Goal: Task Accomplishment & Management: Manage account settings

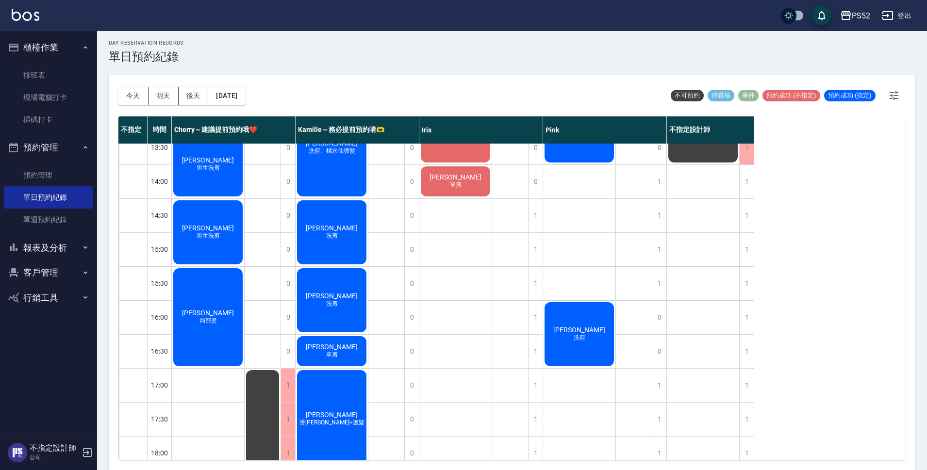
scroll to position [227, 0]
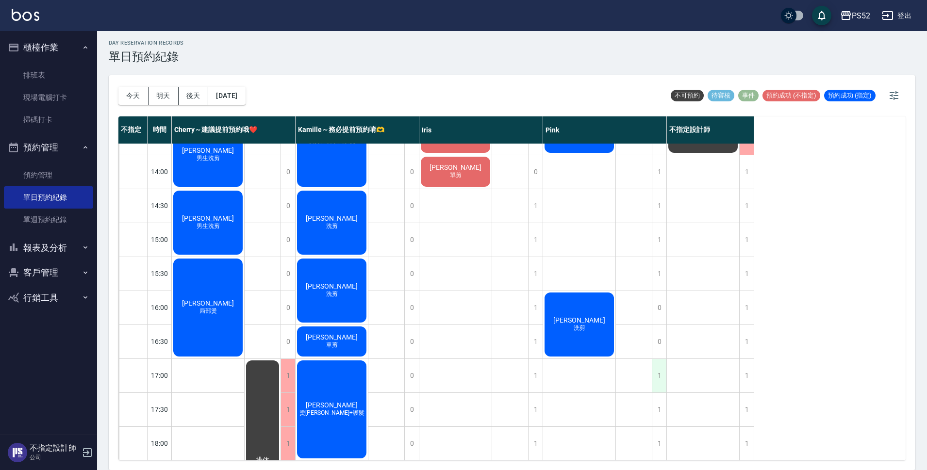
click at [662, 366] on div "1" at bounding box center [659, 375] width 15 height 33
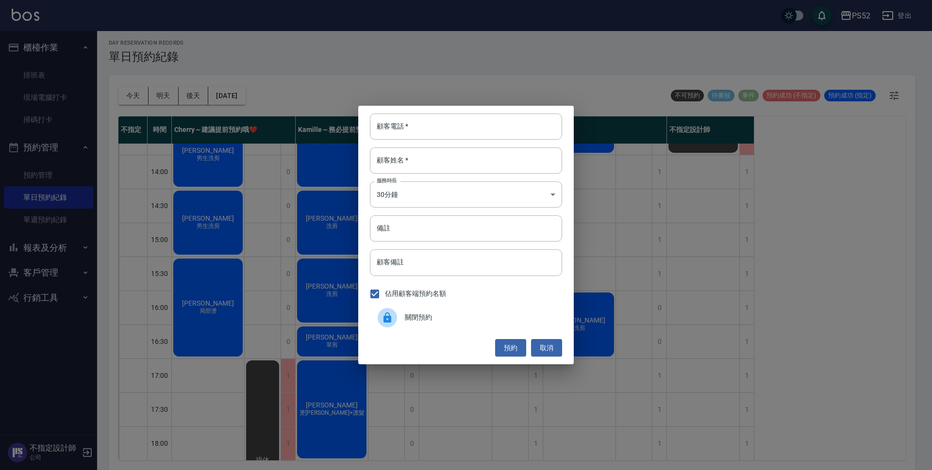
drag, startPoint x: 445, startPoint y: 322, endPoint x: 452, endPoint y: 318, distance: 7.8
click at [452, 318] on span "關閉預約" at bounding box center [480, 318] width 150 height 10
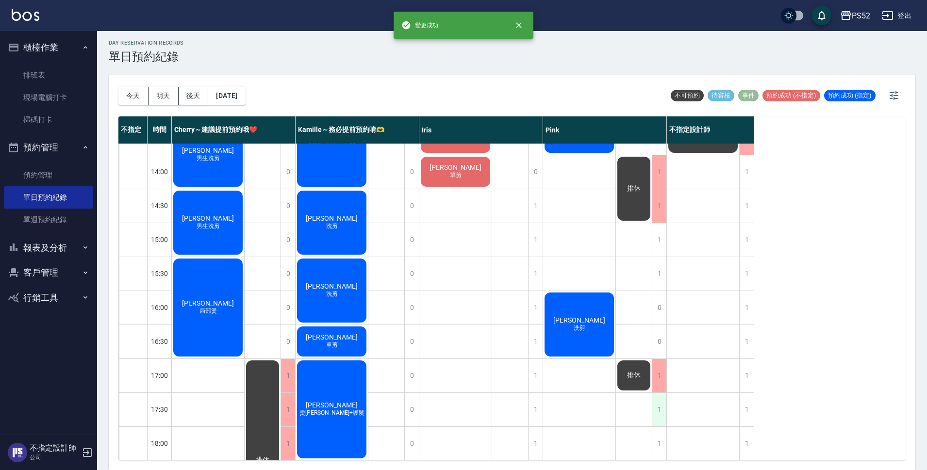
click at [658, 410] on div "1" at bounding box center [659, 409] width 15 height 33
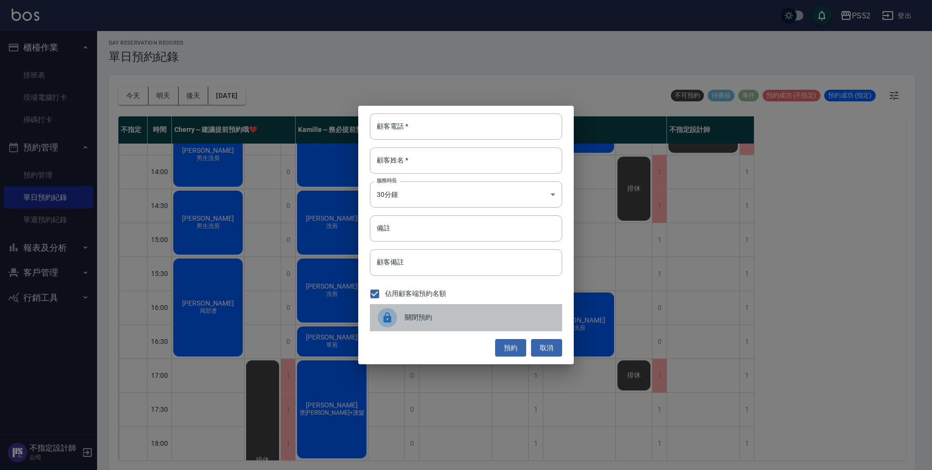
click at [472, 328] on div "關閉預約" at bounding box center [466, 317] width 192 height 27
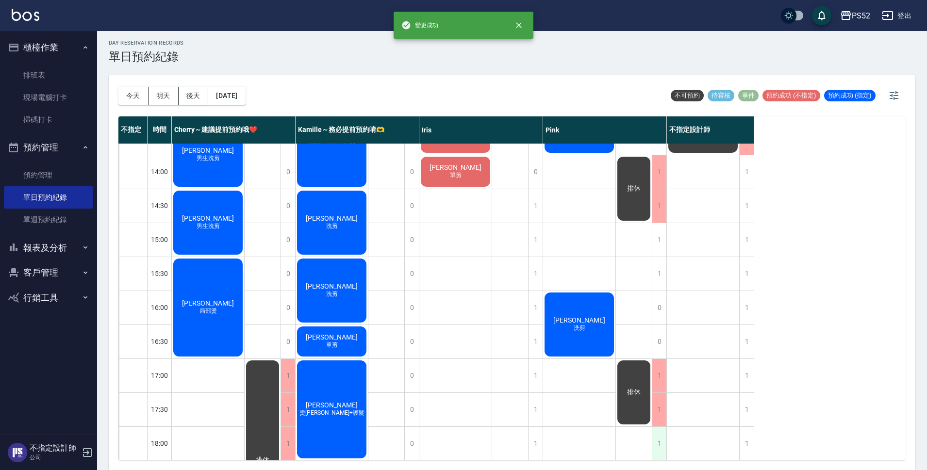
click at [655, 442] on div "1" at bounding box center [659, 443] width 15 height 33
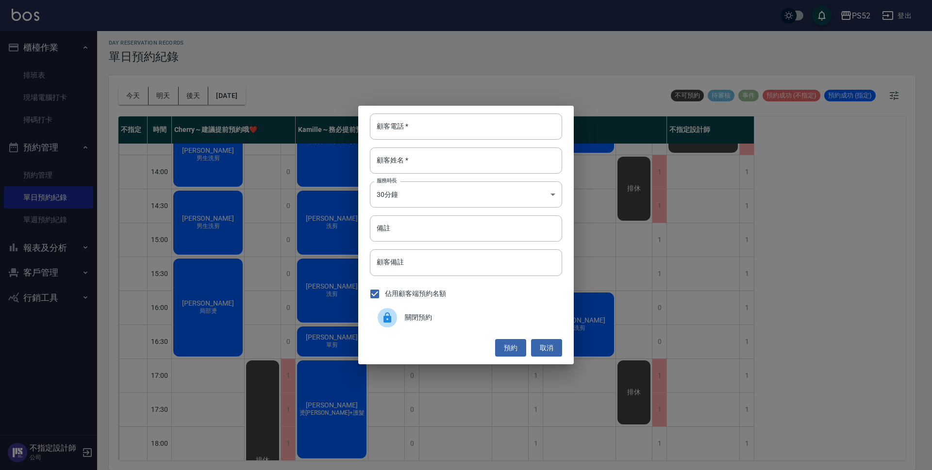
click at [455, 329] on div "關閉預約" at bounding box center [466, 317] width 192 height 27
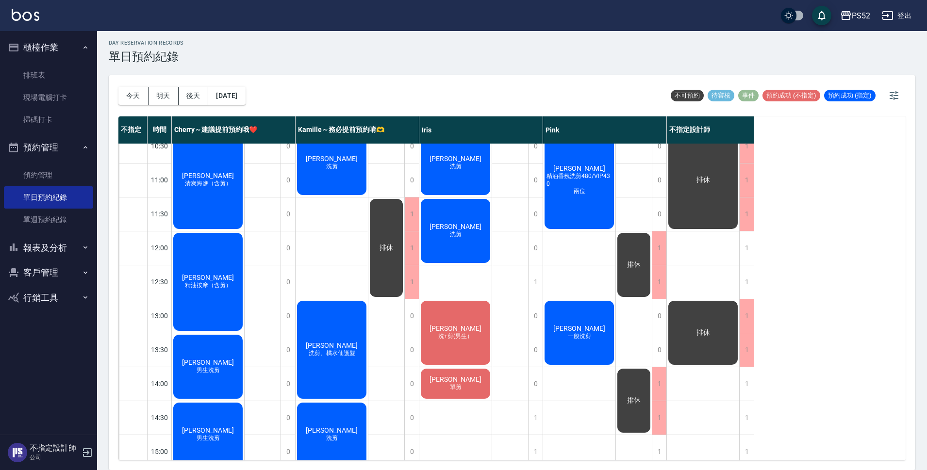
scroll to position [0, 0]
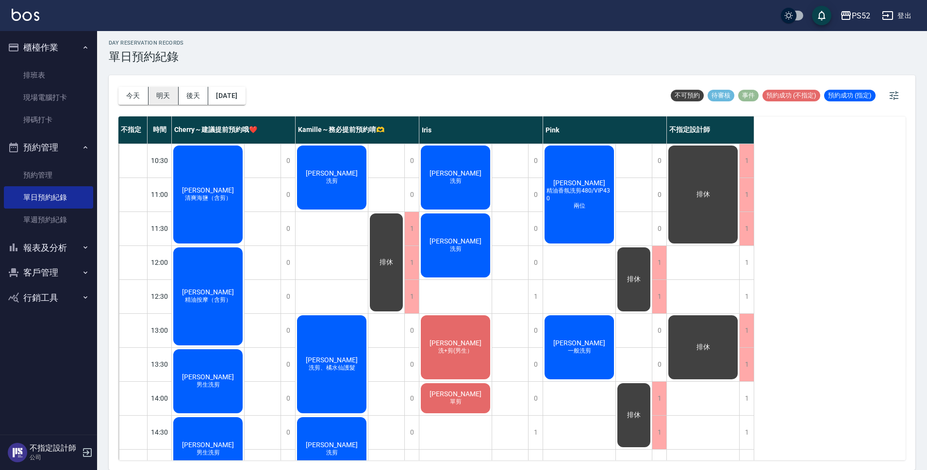
click at [158, 96] on button "明天" at bounding box center [164, 96] width 30 height 18
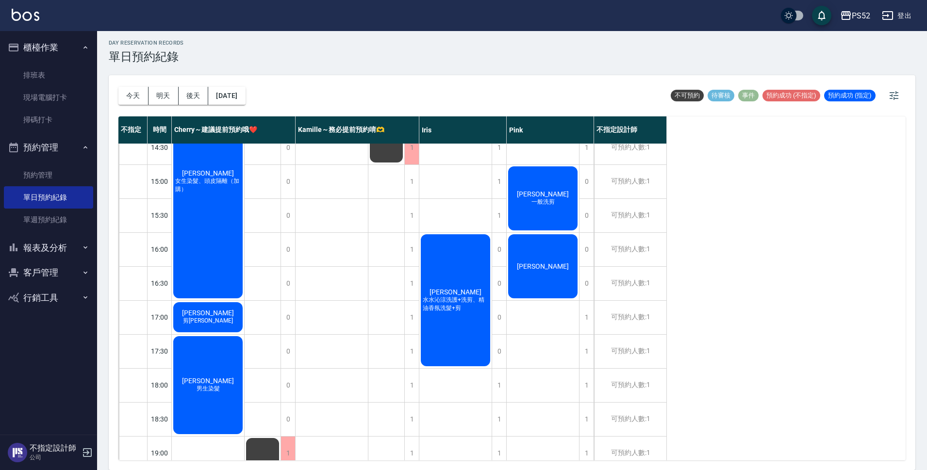
scroll to position [291, 0]
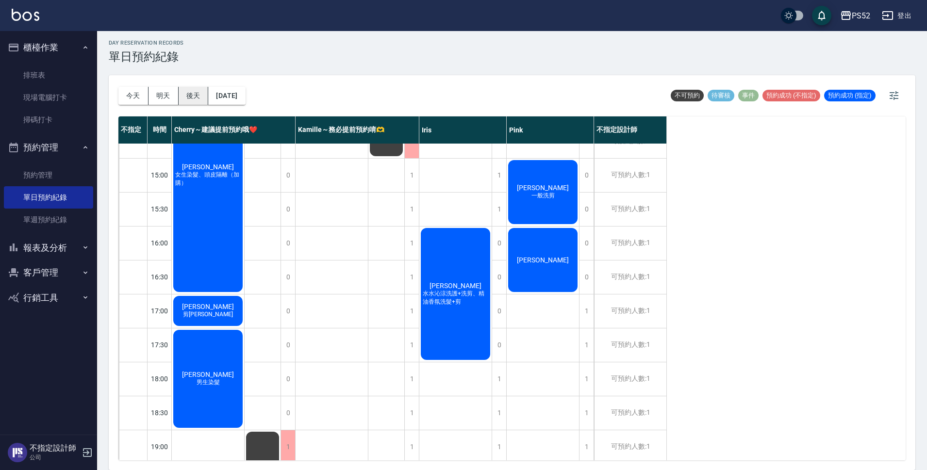
click at [192, 94] on button "後天" at bounding box center [194, 96] width 30 height 18
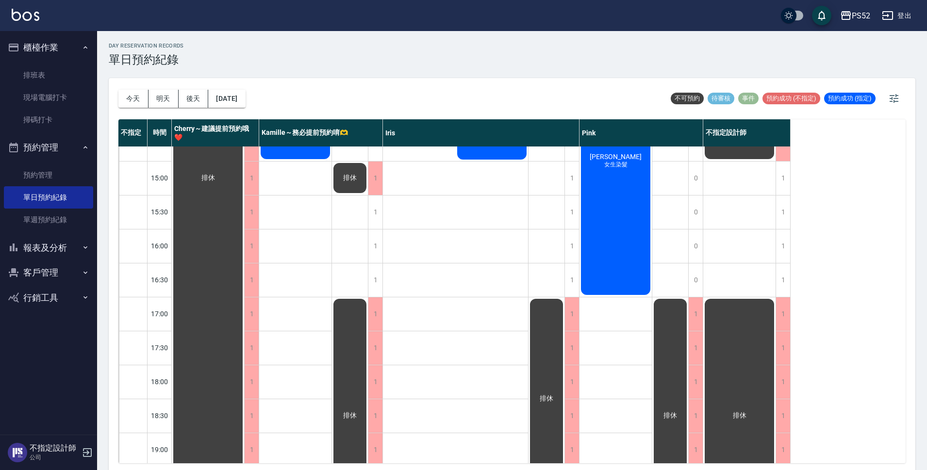
click at [533, 223] on div "排休 公休" at bounding box center [547, 195] width 36 height 680
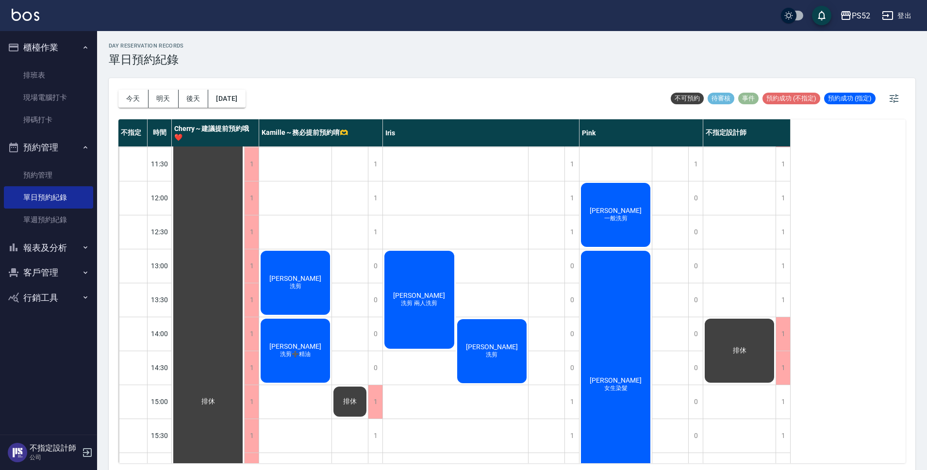
scroll to position [65, 0]
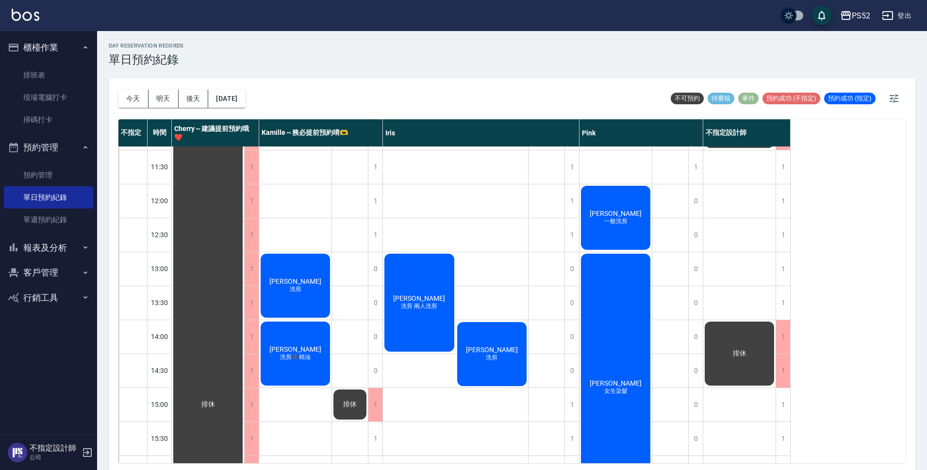
click at [400, 319] on div "[PERSON_NAME] 洗剪 兩人洗剪" at bounding box center [419, 302] width 73 height 101
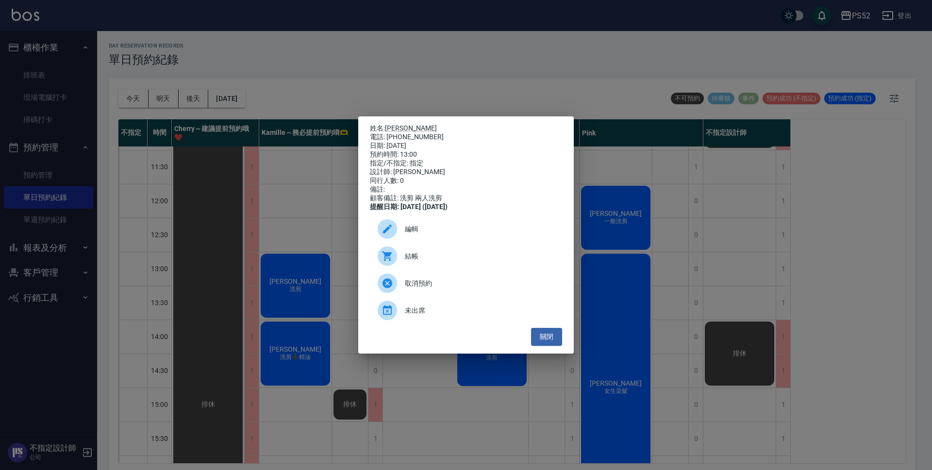
click at [468, 228] on div "編輯" at bounding box center [466, 229] width 192 height 27
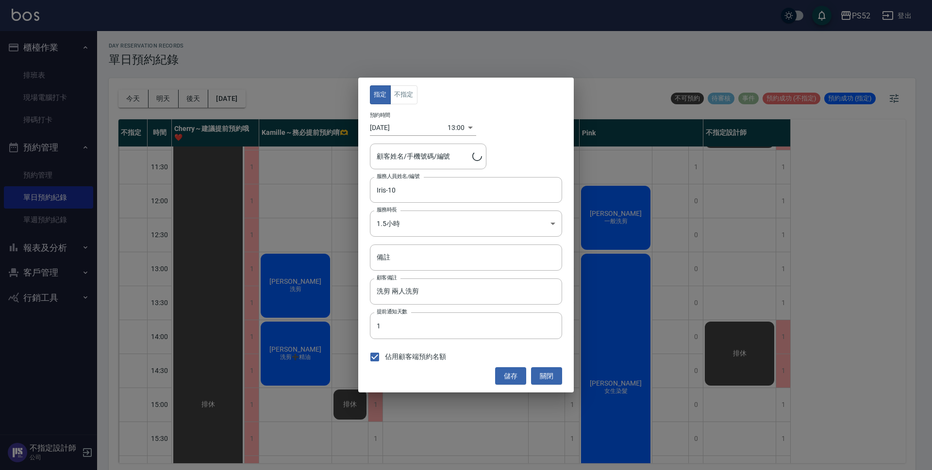
type input "[PERSON_NAME]/0981314805/I0981314805"
click at [427, 218] on body "PS52 登出 櫃檯作業 排班表 現場電腦打卡 掃碼打卡 預約管理 預約管理 單日預約紀錄 單週預約紀錄 報表及分析 報表目錄 互助日報表 互助點數明細 設計…" at bounding box center [466, 236] width 932 height 473
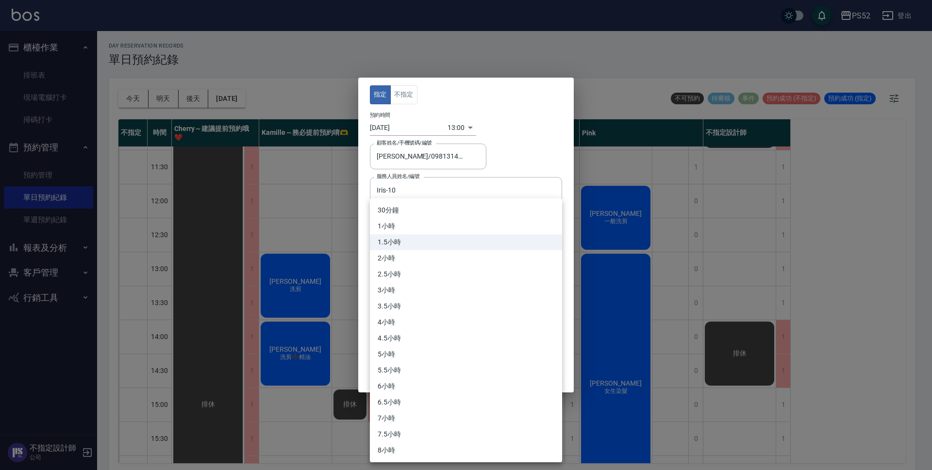
click at [421, 229] on li "1小時" at bounding box center [466, 226] width 192 height 16
type input "2"
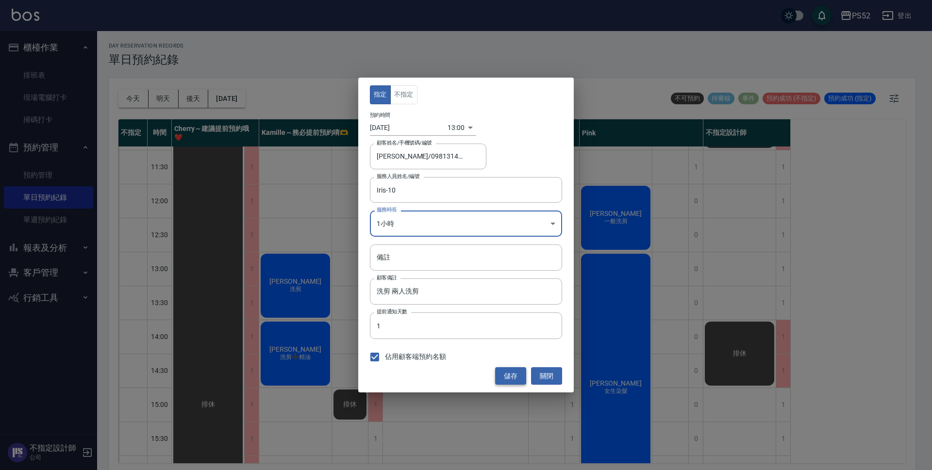
click at [513, 375] on button "儲存" at bounding box center [510, 377] width 31 height 18
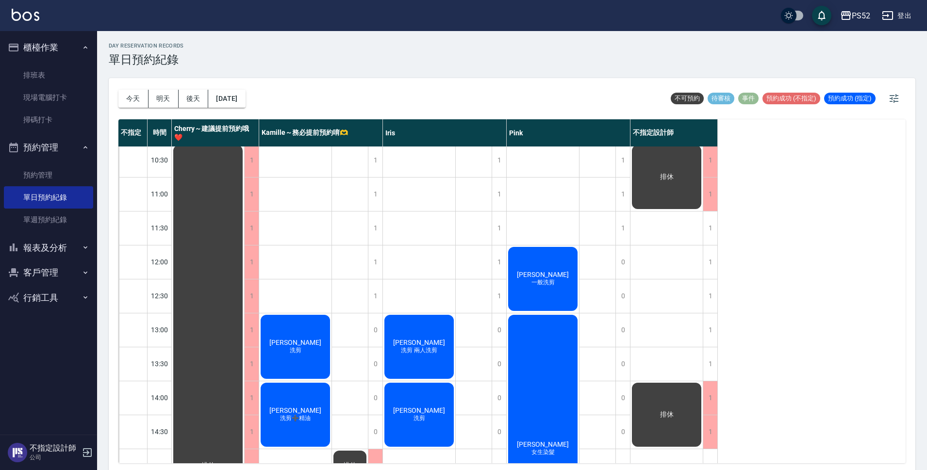
scroll to position [0, 0]
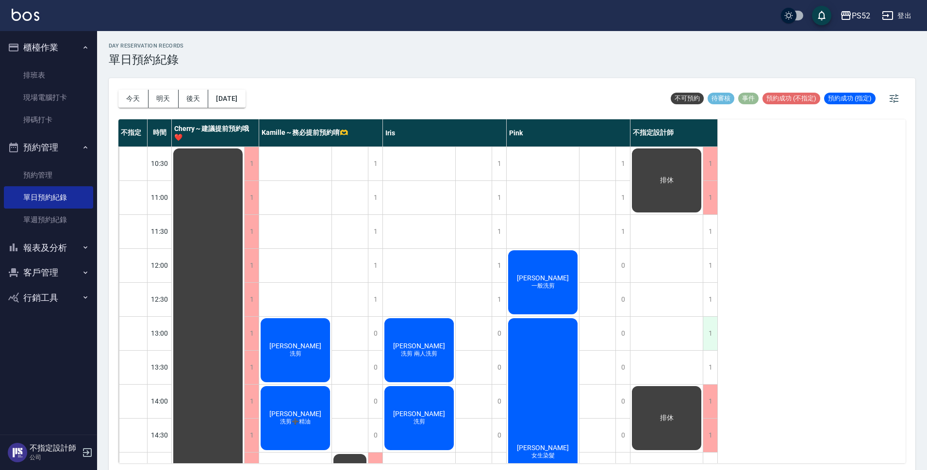
click at [713, 333] on div "1" at bounding box center [710, 333] width 15 height 33
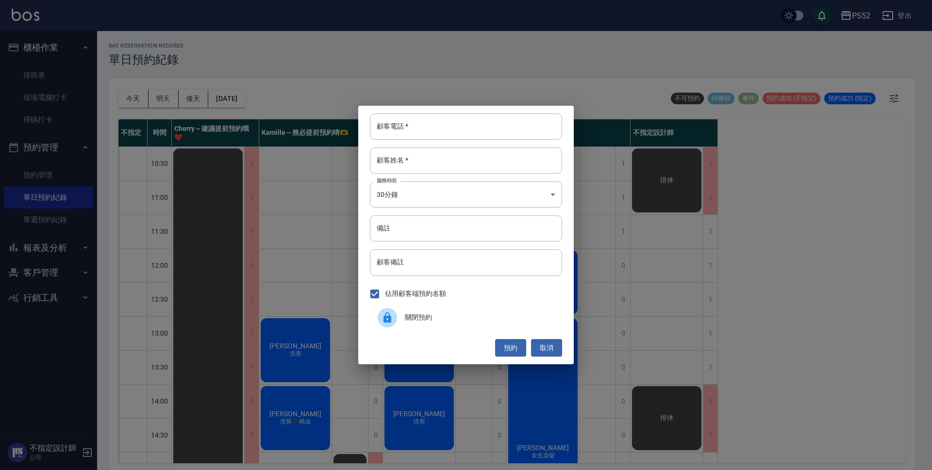
click at [490, 312] on div "關閉預約" at bounding box center [466, 317] width 192 height 27
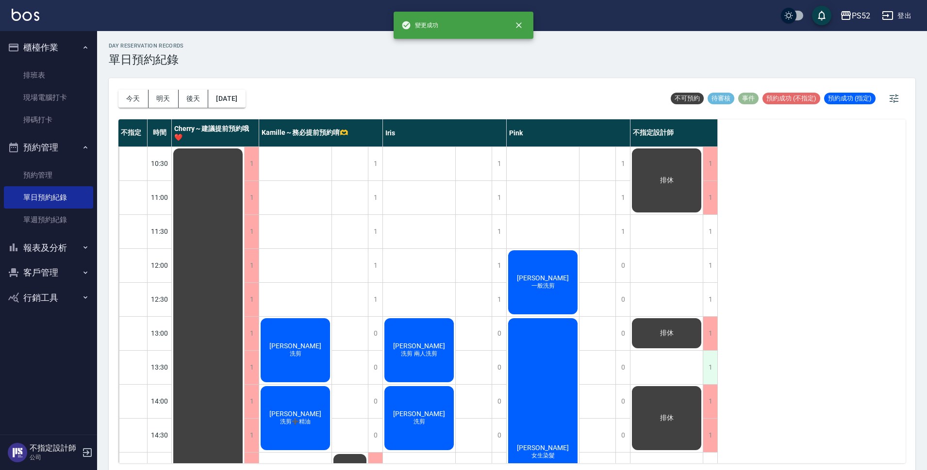
click at [711, 375] on div "1" at bounding box center [710, 367] width 15 height 33
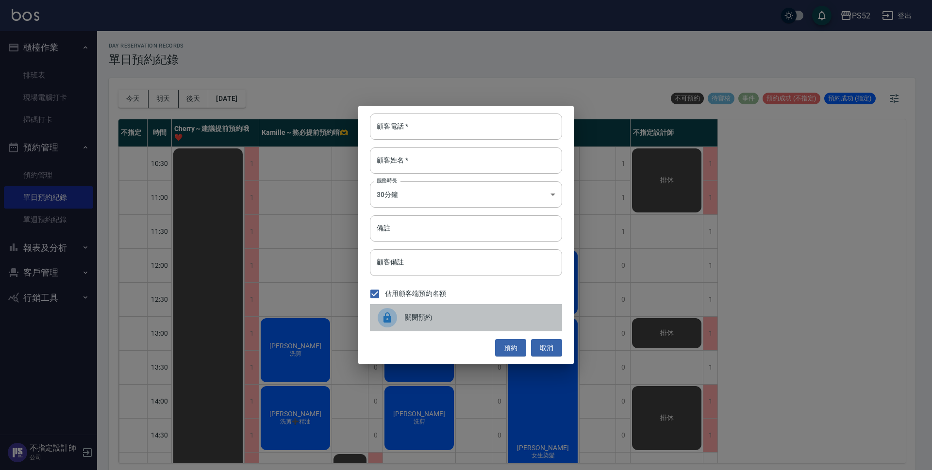
click at [502, 320] on span "關閉預約" at bounding box center [480, 318] width 150 height 10
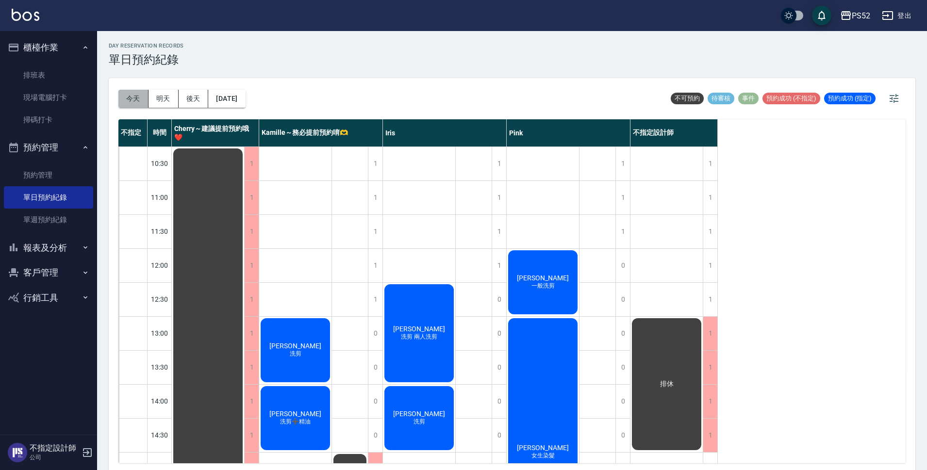
click at [128, 100] on button "今天" at bounding box center [133, 99] width 30 height 18
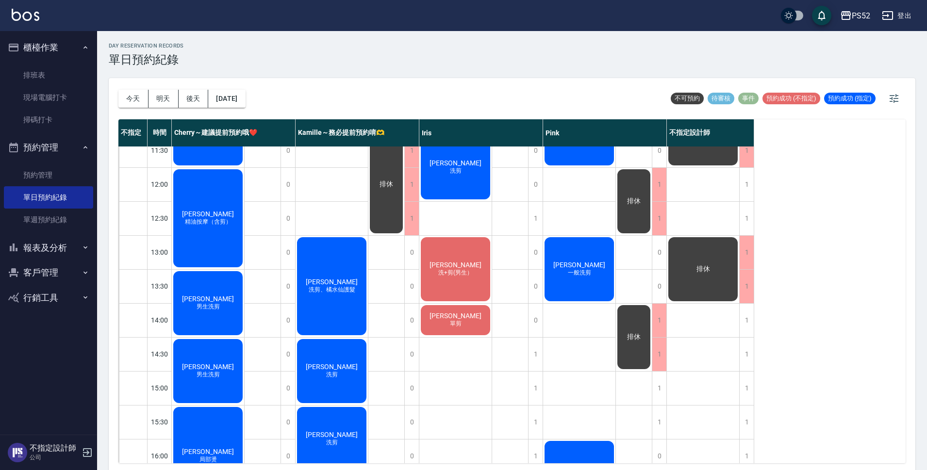
scroll to position [113, 0]
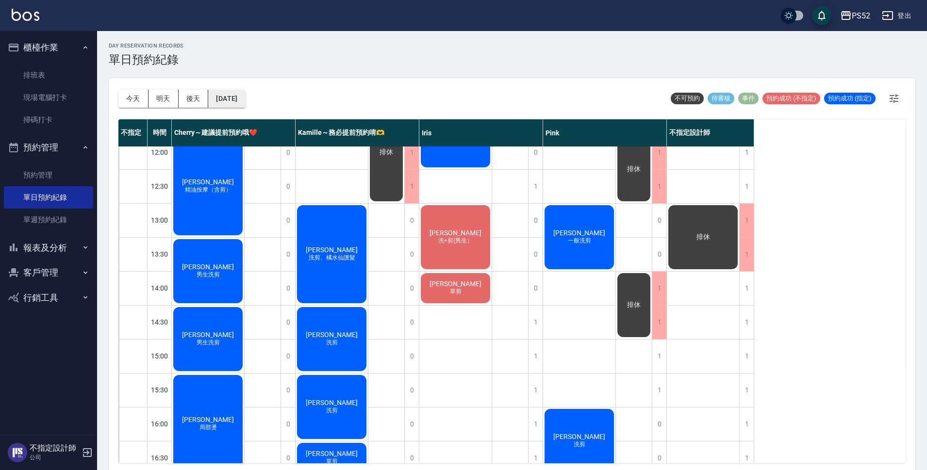
click at [238, 101] on button "[DATE]" at bounding box center [226, 99] width 37 height 18
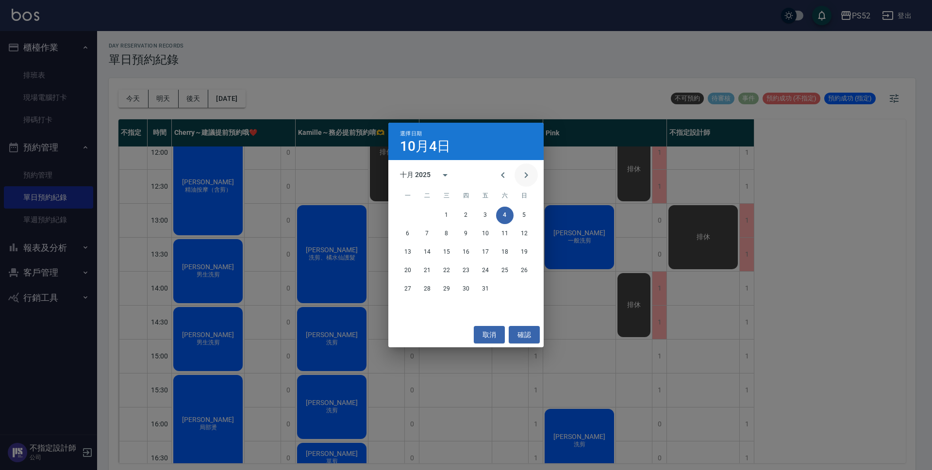
click at [529, 178] on icon "Next month" at bounding box center [526, 175] width 12 height 12
click at [523, 178] on icon "Next month" at bounding box center [526, 175] width 12 height 12
click at [522, 271] on button "28" at bounding box center [524, 270] width 17 height 17
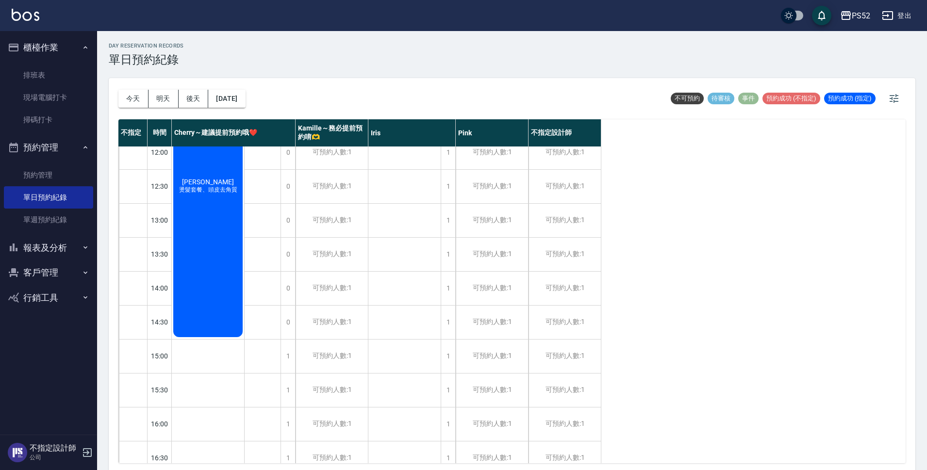
click at [47, 272] on button "客戶管理" at bounding box center [48, 272] width 89 height 25
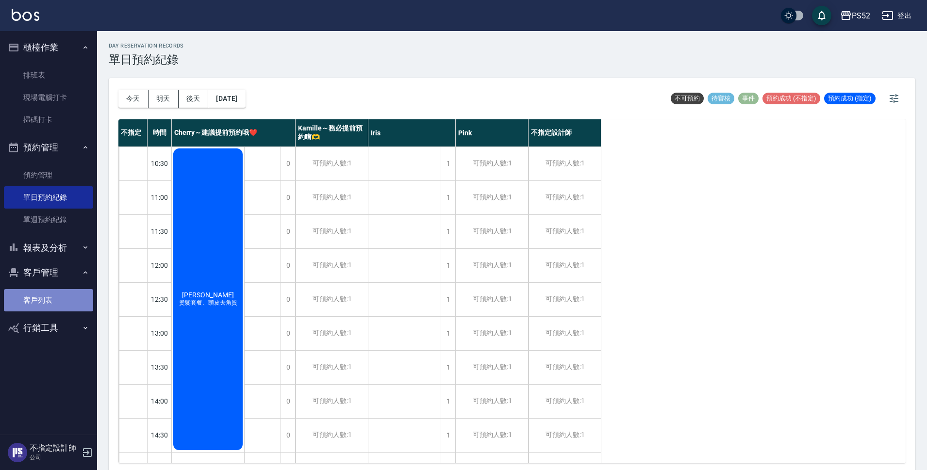
click at [59, 297] on link "客戶列表" at bounding box center [48, 300] width 89 height 22
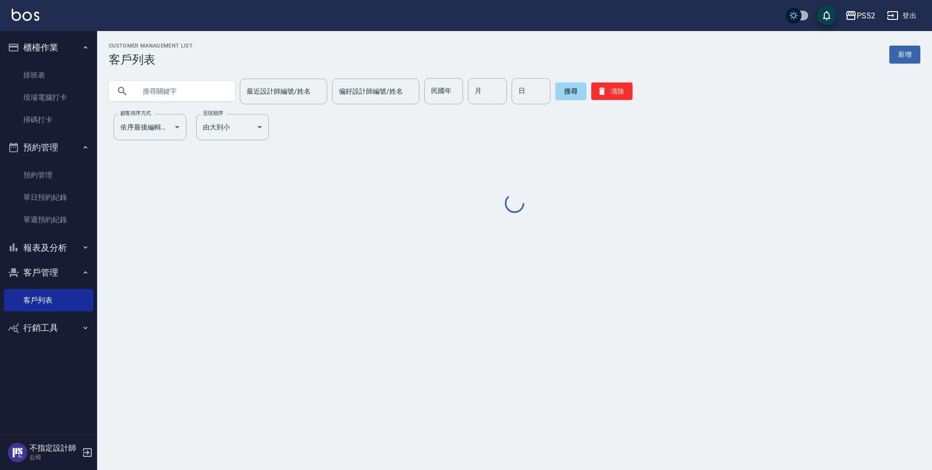
click at [171, 85] on input "text" at bounding box center [181, 91] width 91 height 26
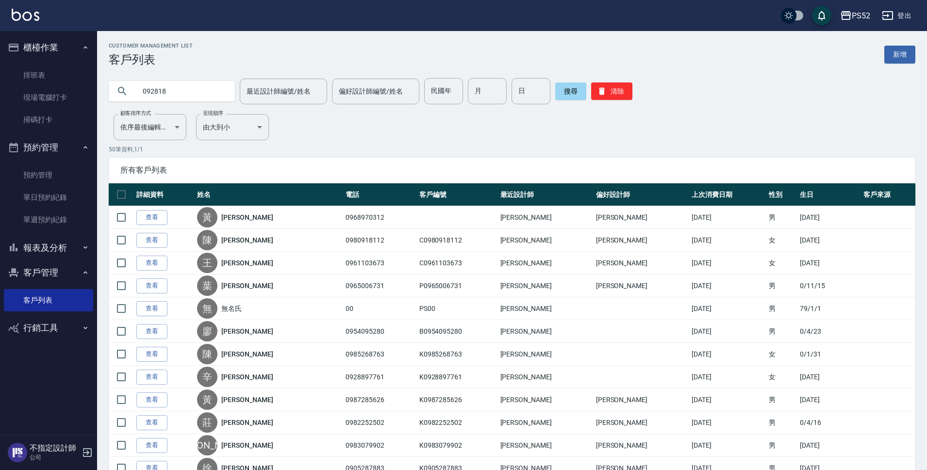
type input "092818"
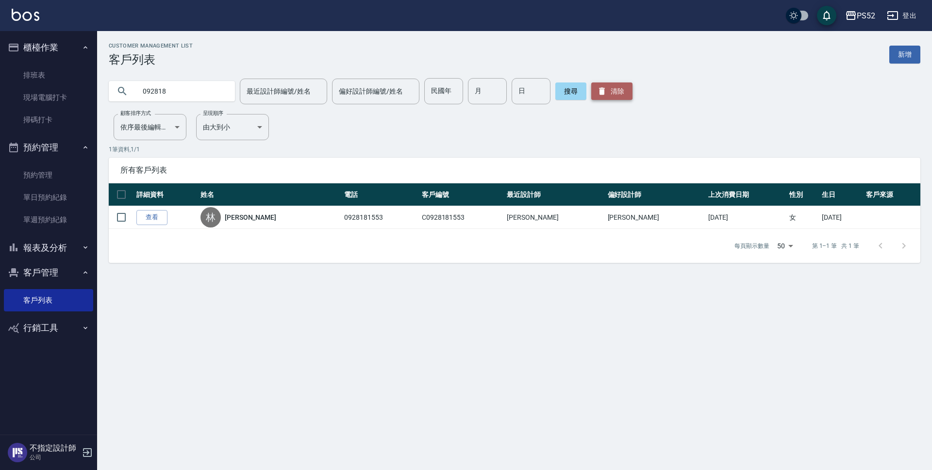
click at [597, 93] on icon "button" at bounding box center [602, 91] width 10 height 10
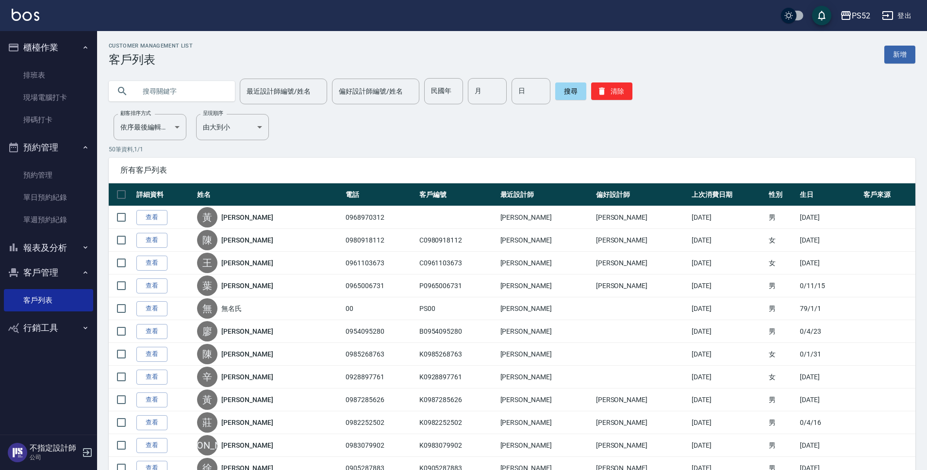
click at [169, 92] on input "text" at bounding box center [181, 91] width 91 height 26
type input "[PERSON_NAME]"
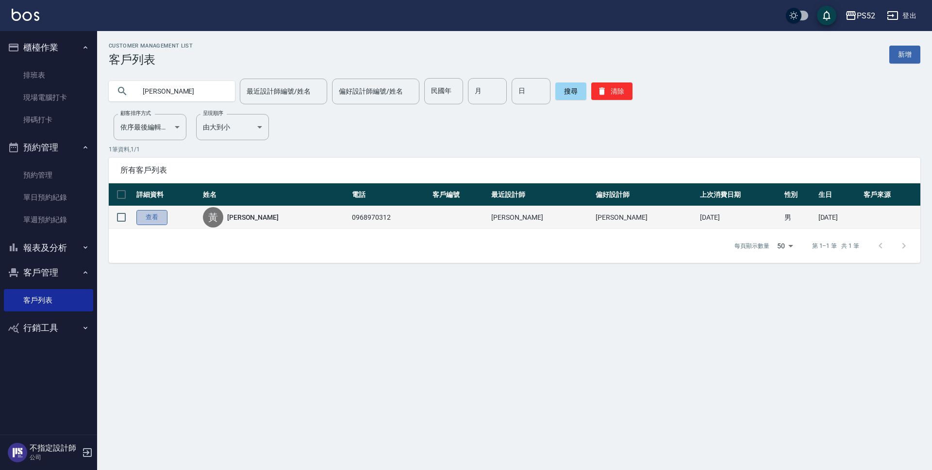
click at [156, 219] on link "查看" at bounding box center [151, 217] width 31 height 15
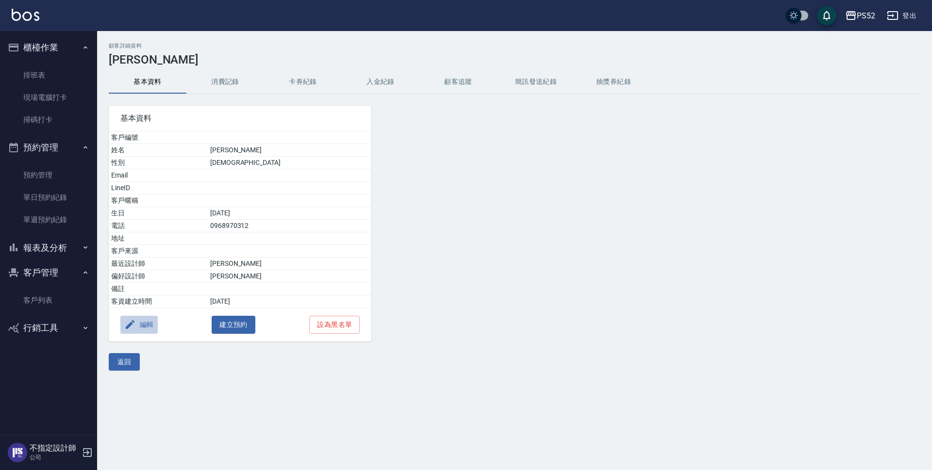
click at [141, 324] on button "編輯" at bounding box center [138, 325] width 37 height 18
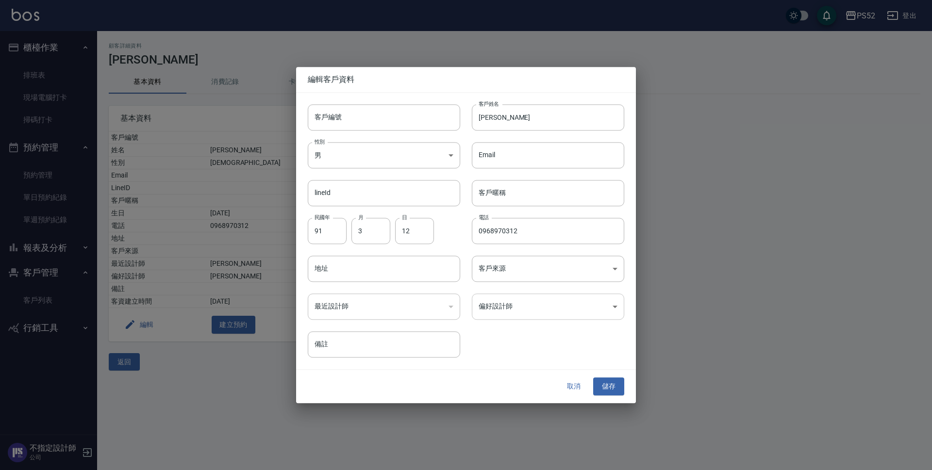
click at [568, 306] on body "PS52 登出 櫃檯作業 排班表 現場電腦打卡 掃碼打卡 預約管理 預約管理 單日預約紀錄 單週預約紀錄 報表及分析 報表目錄 互助日報表 互助點數明細 設計…" at bounding box center [466, 235] width 932 height 470
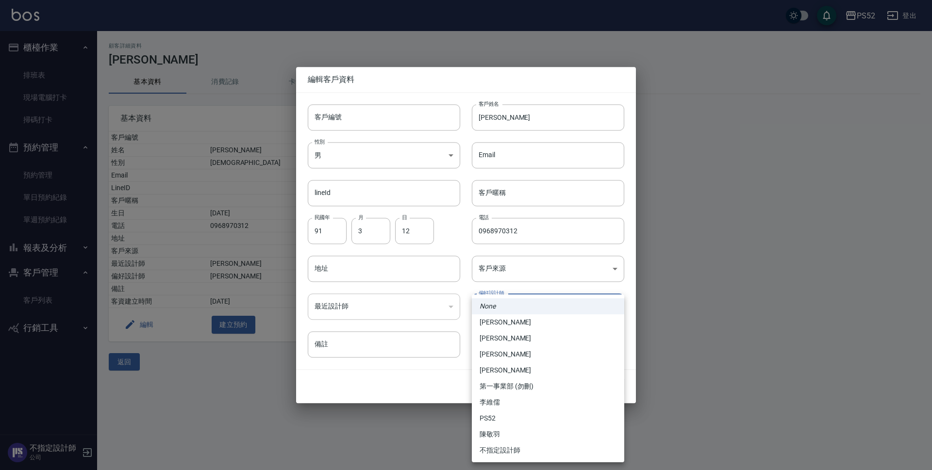
click at [544, 309] on li "None" at bounding box center [548, 307] width 152 height 16
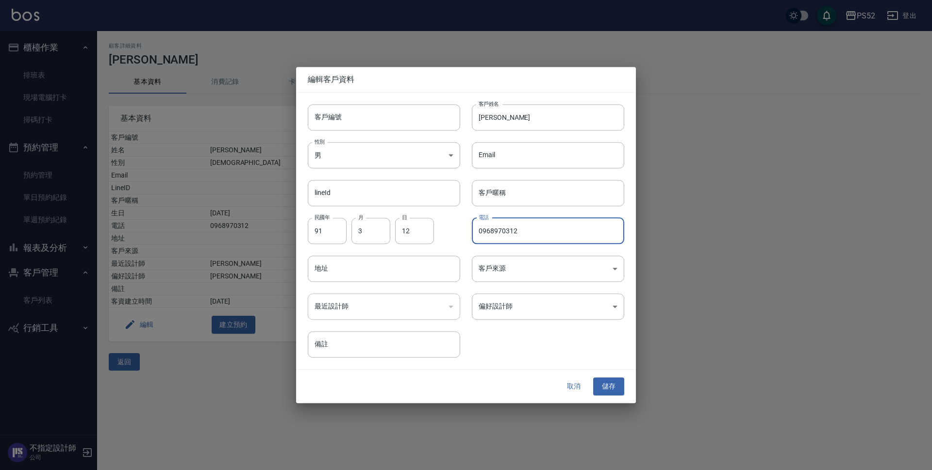
drag, startPoint x: 549, startPoint y: 232, endPoint x: 437, endPoint y: 245, distance: 112.4
click at [437, 245] on div "客戶編號 客戶編號 客戶姓名 [PERSON_NAME] 客戶姓名 性別 男 [DEMOGRAPHIC_DATA] 性別 Email Email lineId…" at bounding box center [460, 226] width 328 height 266
click at [377, 114] on input "客戶編號" at bounding box center [384, 117] width 152 height 26
paste input "0968970312"
click at [314, 117] on input "0968970312" at bounding box center [373, 117] width 130 height 26
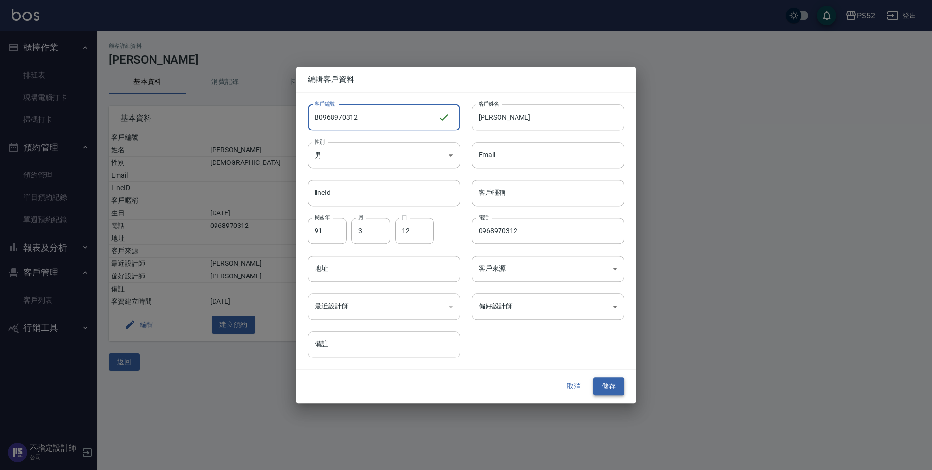
type input "B0968970312"
click at [615, 387] on button "儲存" at bounding box center [608, 387] width 31 height 18
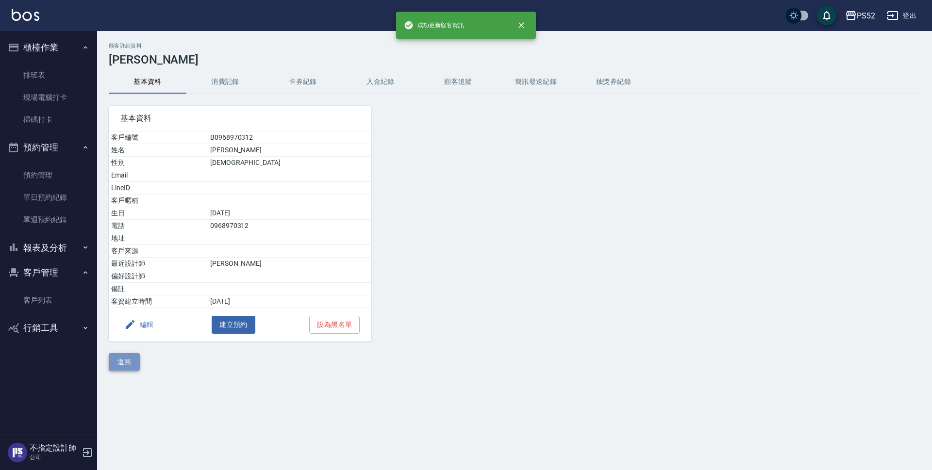
click at [127, 368] on button "返回" at bounding box center [124, 362] width 31 height 18
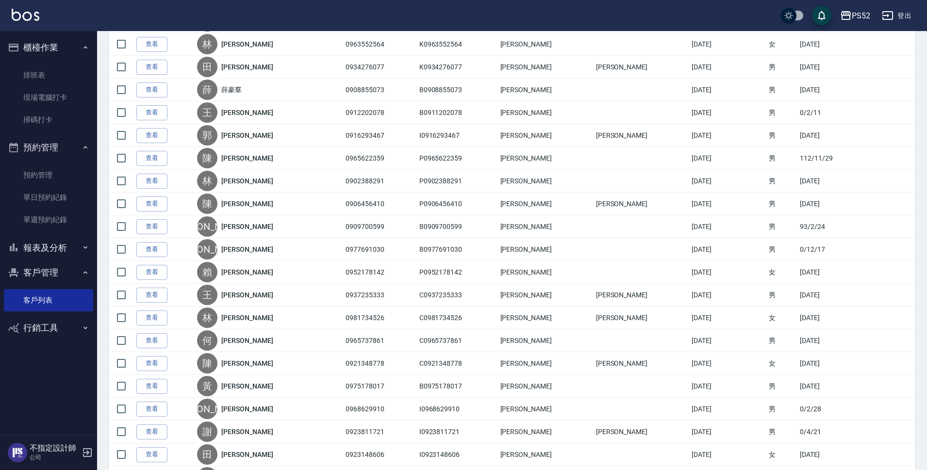
scroll to position [453, 0]
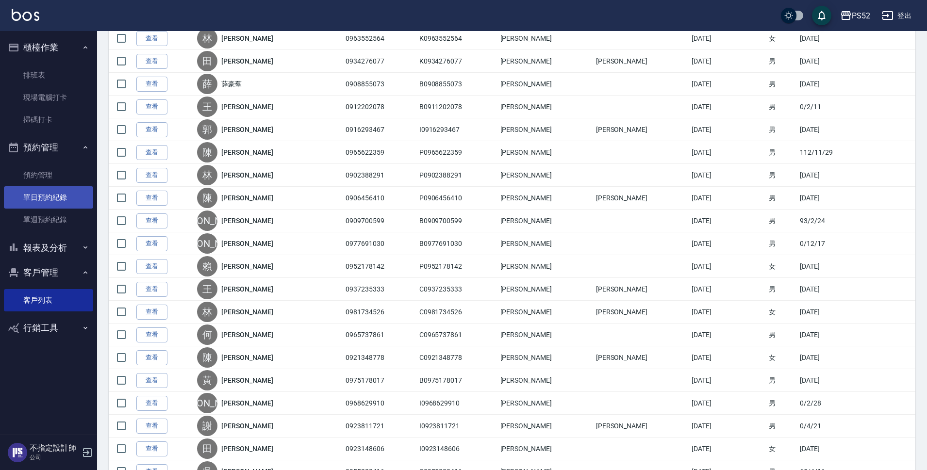
click at [67, 199] on link "單日預約紀錄" at bounding box center [48, 197] width 89 height 22
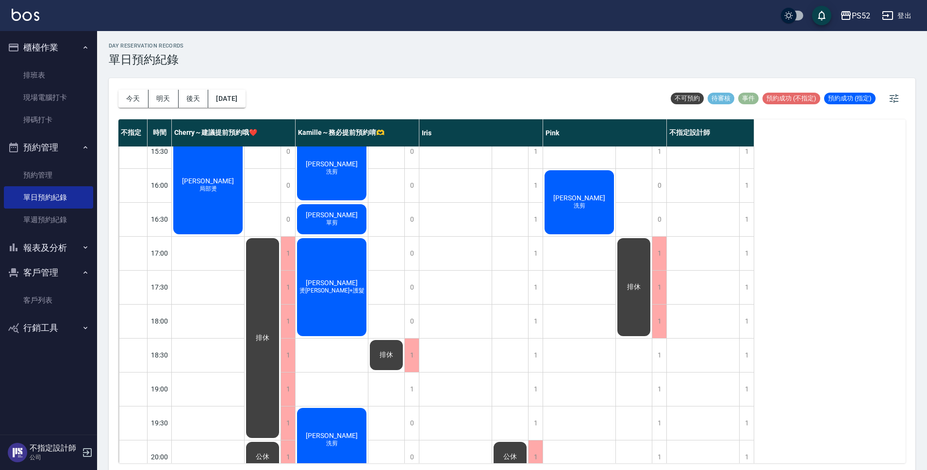
scroll to position [356, 0]
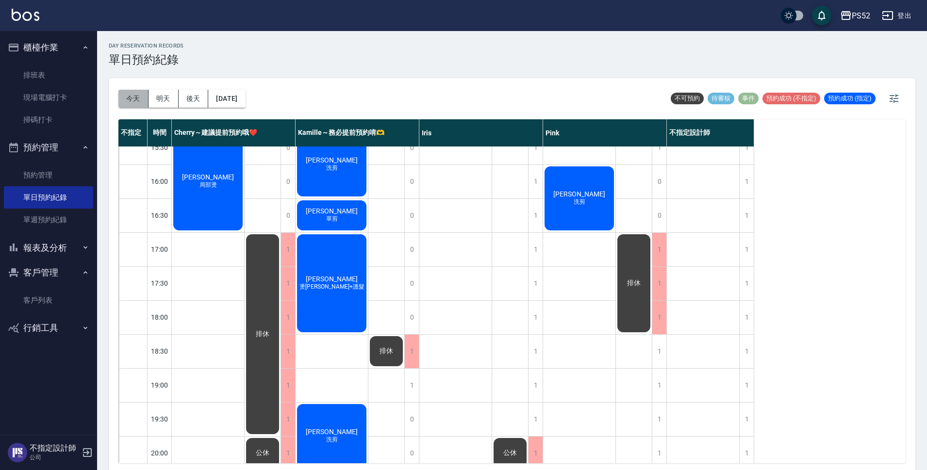
click at [130, 97] on button "今天" at bounding box center [133, 99] width 30 height 18
click at [167, 97] on button "明天" at bounding box center [164, 99] width 30 height 18
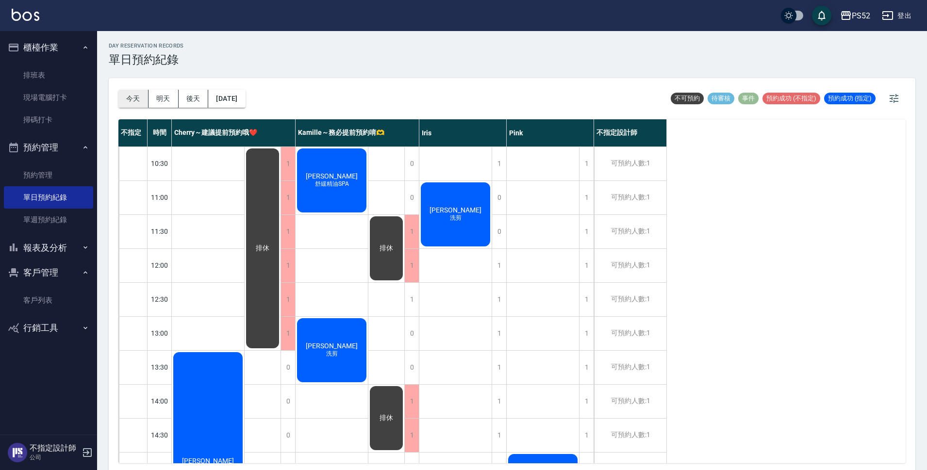
click at [140, 98] on button "今天" at bounding box center [133, 99] width 30 height 18
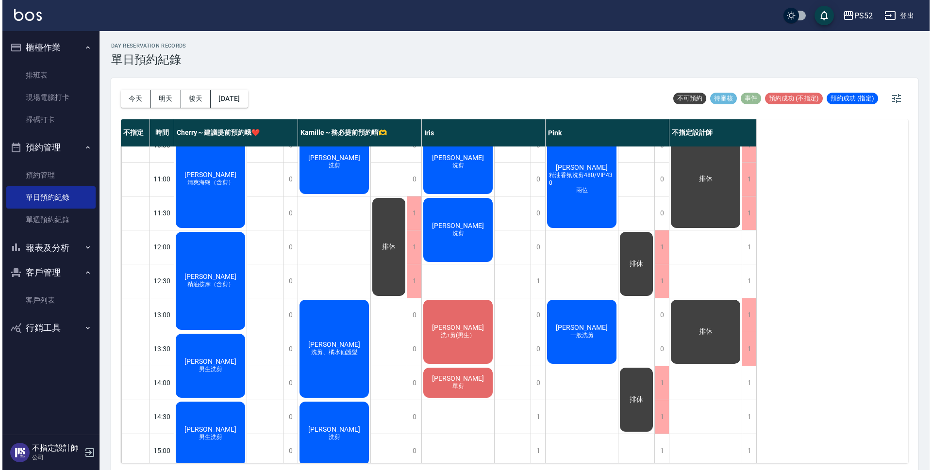
scroll to position [16, 0]
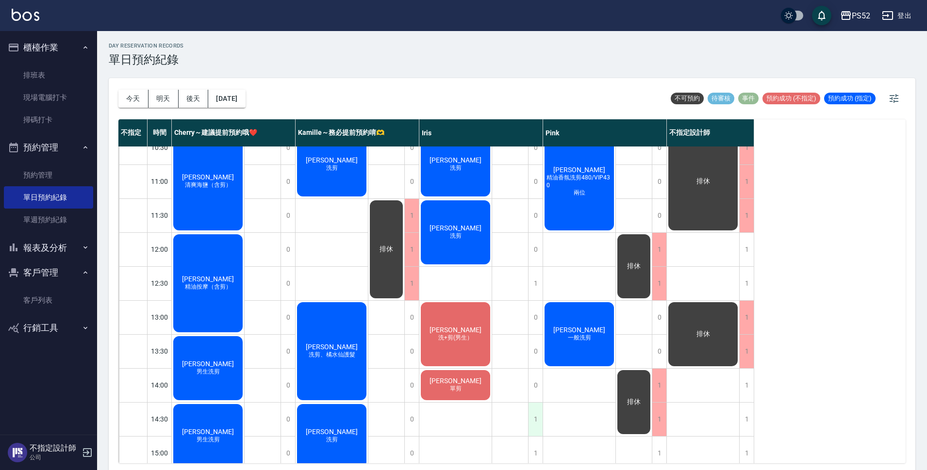
click at [534, 426] on div "1" at bounding box center [535, 419] width 15 height 33
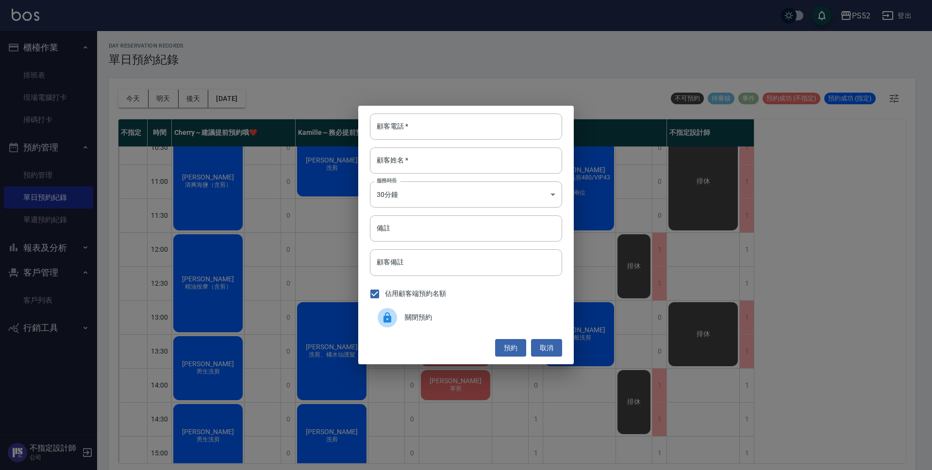
click at [464, 317] on span "關閉預約" at bounding box center [480, 318] width 150 height 10
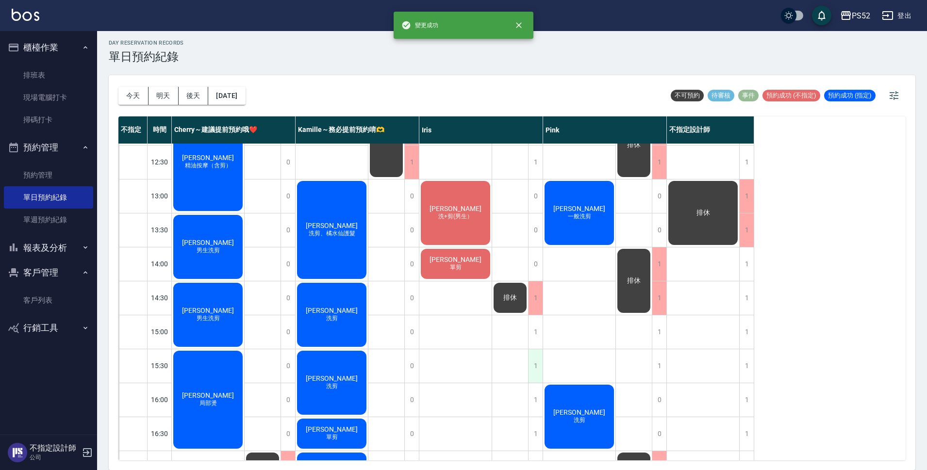
scroll to position [146, 0]
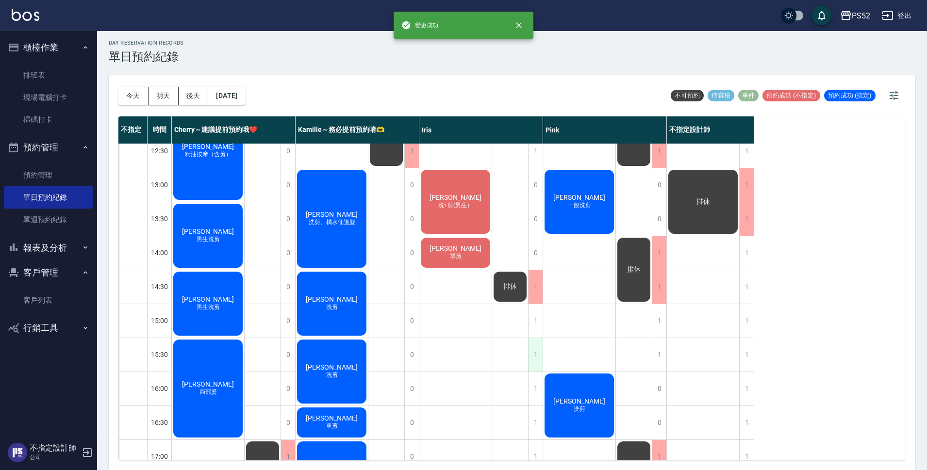
click at [538, 353] on div "1" at bounding box center [535, 354] width 15 height 33
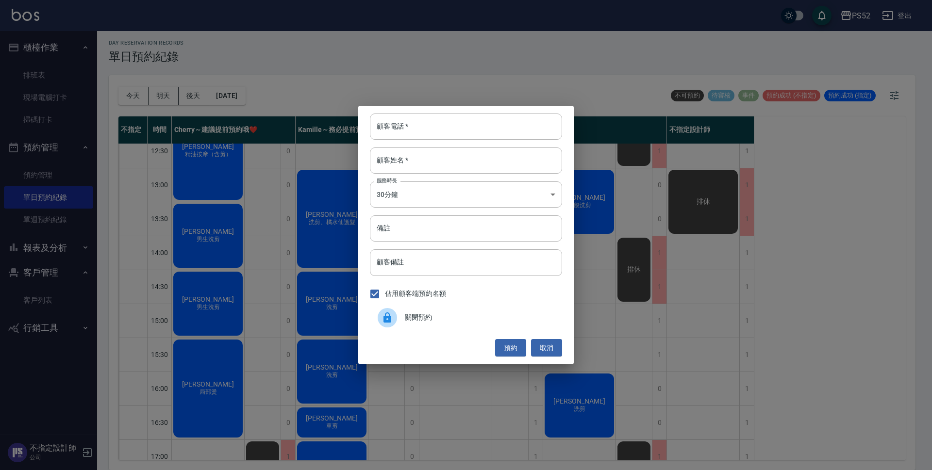
click at [461, 321] on span "關閉預約" at bounding box center [480, 318] width 150 height 10
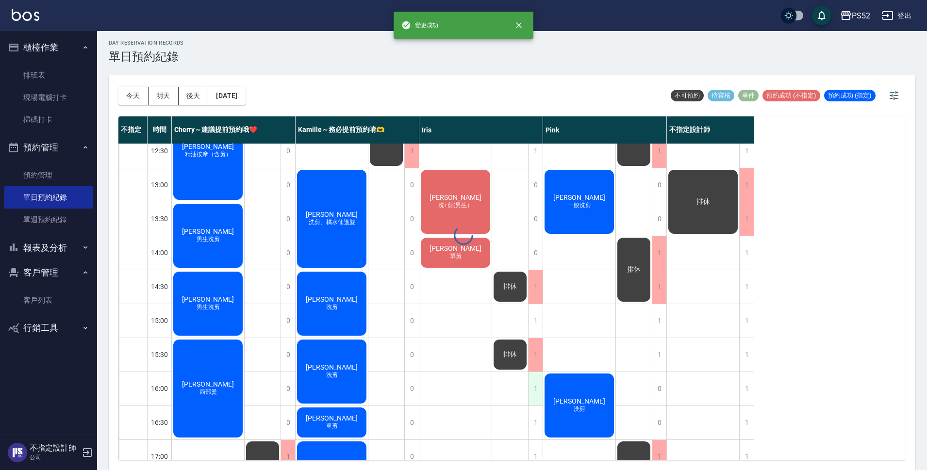
click at [536, 389] on div "1" at bounding box center [535, 388] width 15 height 33
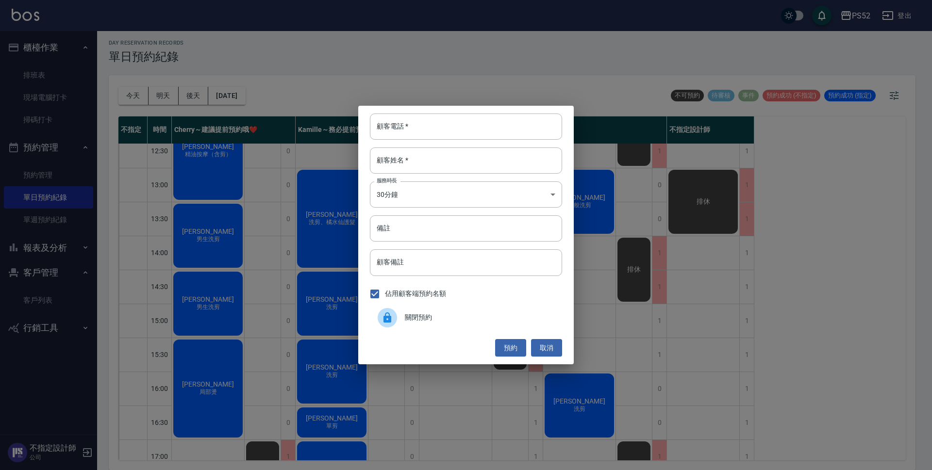
click at [437, 326] on div "關閉預約" at bounding box center [466, 317] width 192 height 27
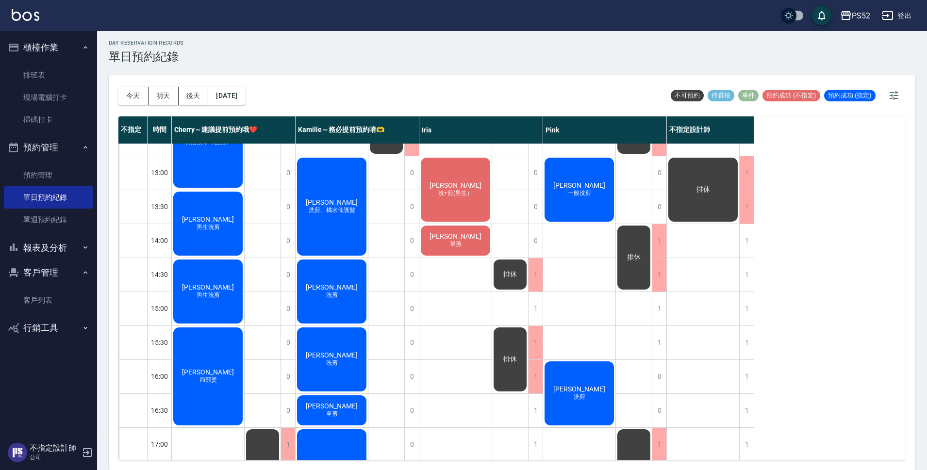
scroll to position [162, 0]
